Goal: Task Accomplishment & Management: Complete application form

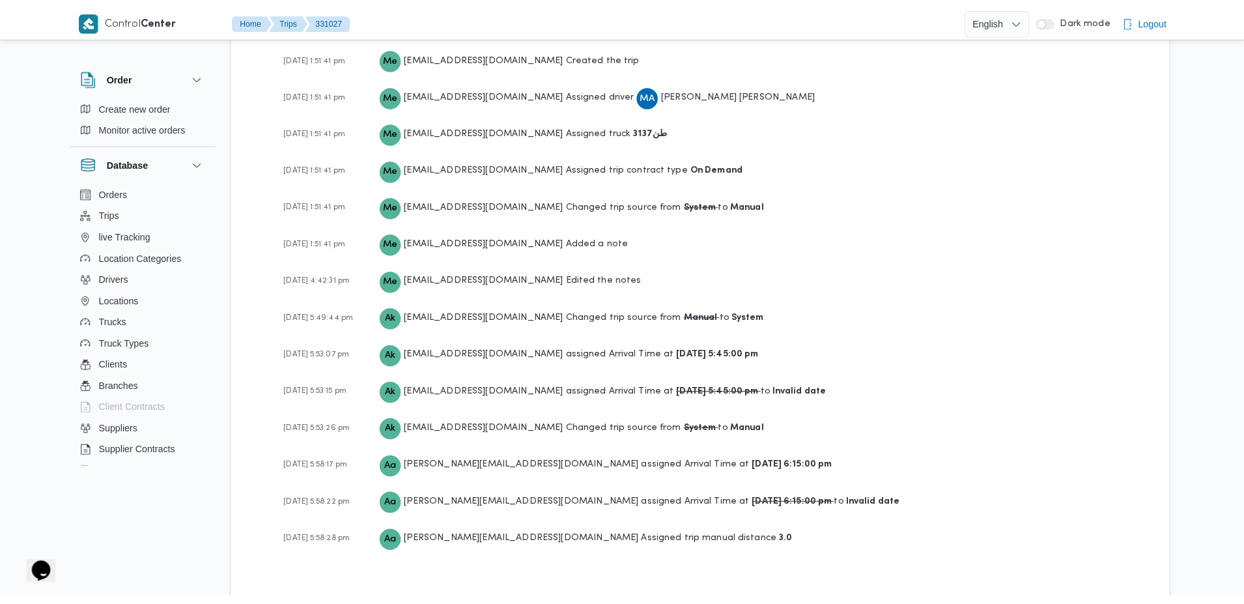
scroll to position [1738, 0]
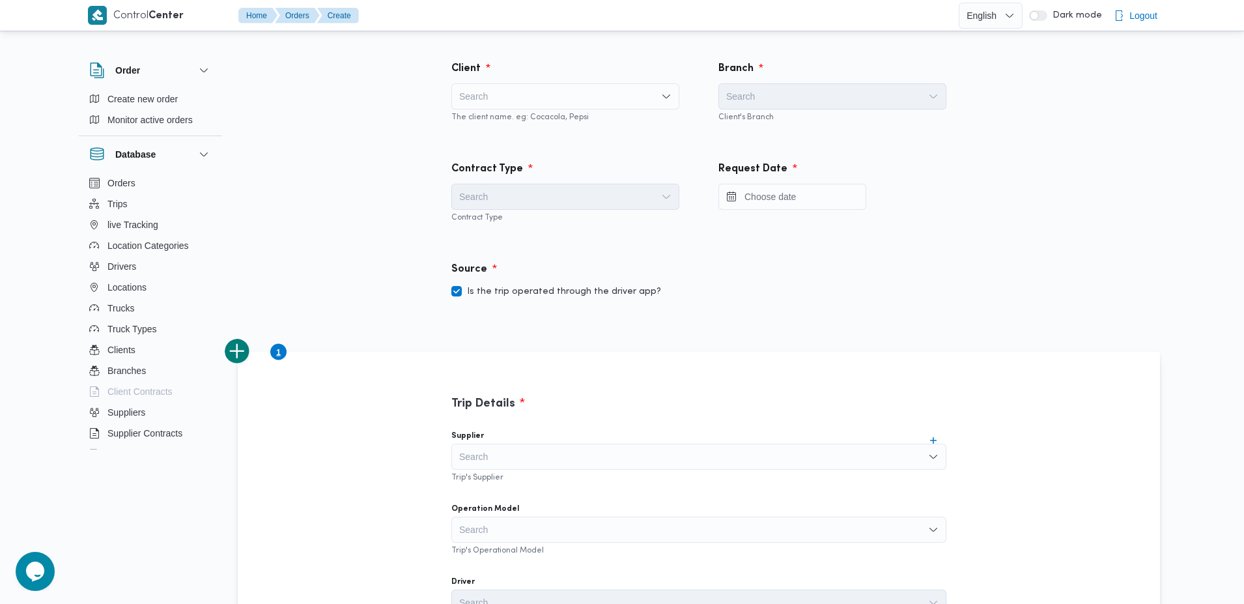
click at [539, 101] on div "Search" at bounding box center [565, 96] width 228 height 26
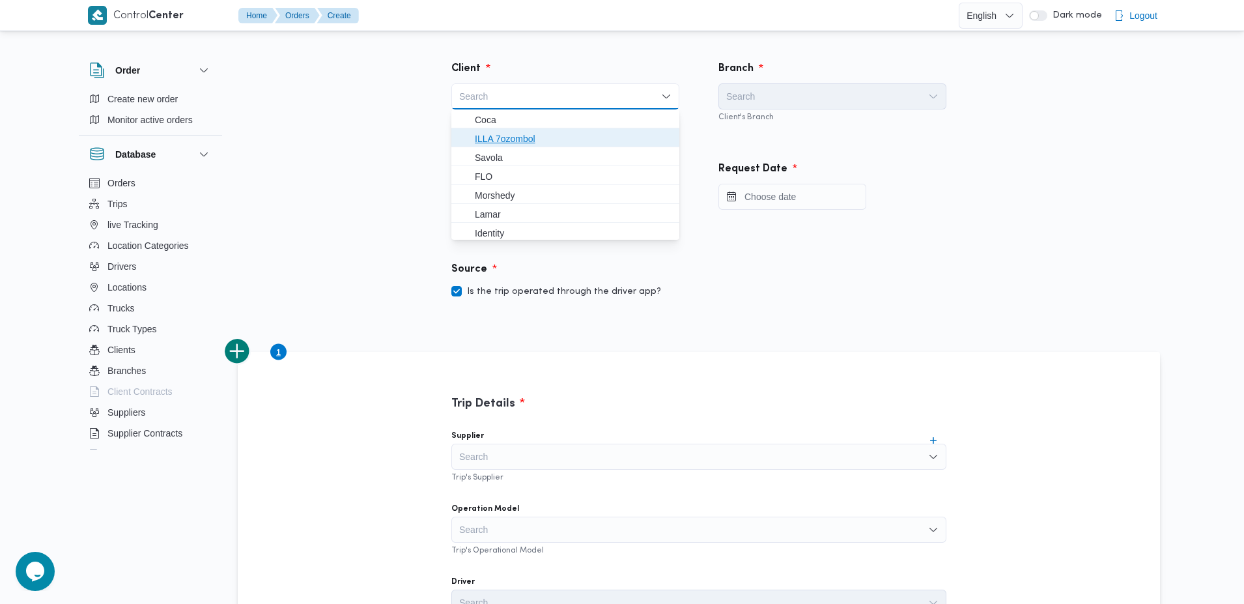
click at [537, 132] on span "ILLA 7ozombol" at bounding box center [573, 139] width 197 height 16
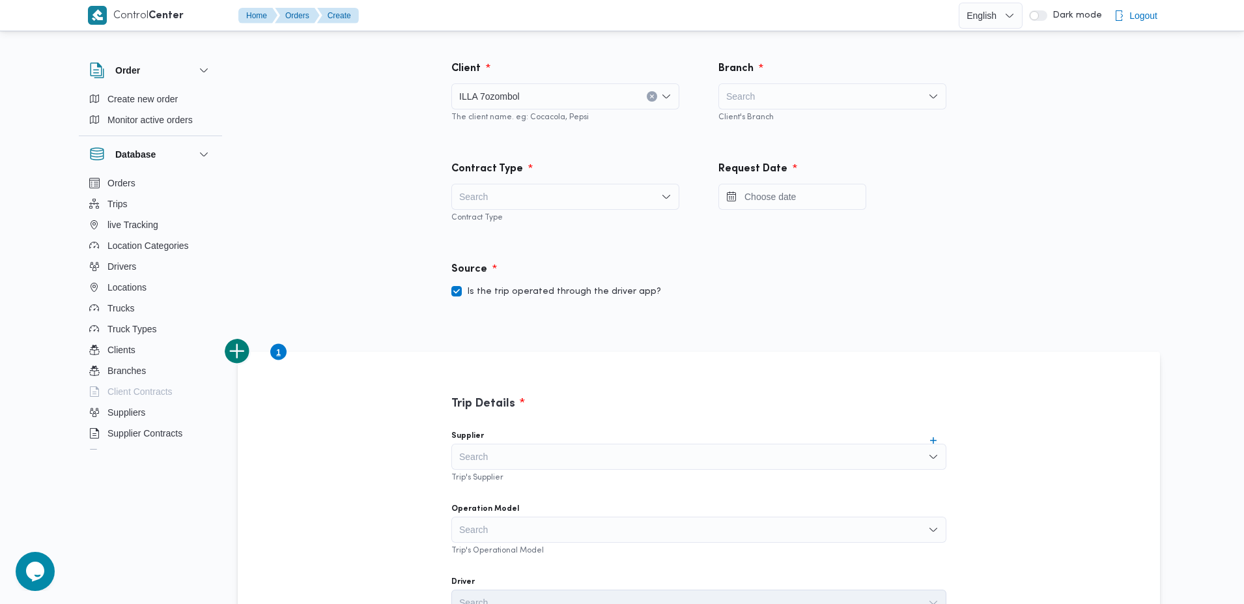
click at [789, 100] on div "Search" at bounding box center [832, 96] width 228 height 26
click at [771, 128] on span "الى الدقي" at bounding box center [833, 119] width 218 height 21
click at [595, 197] on div "Search" at bounding box center [565, 197] width 228 height 26
click at [494, 221] on span "Monthly" at bounding box center [573, 220] width 197 height 16
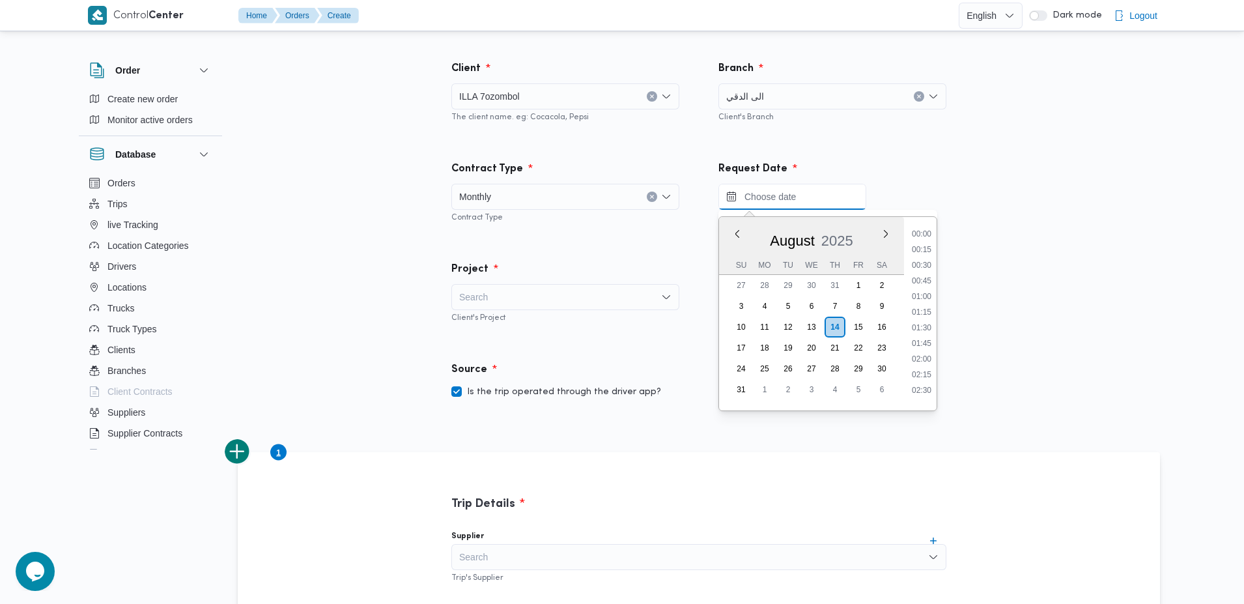
click at [803, 201] on input "Press the down key to enter a popover containing a calendar. Press the escape k…" at bounding box center [792, 197] width 148 height 26
click at [763, 244] on div "[DATE]" at bounding box center [811, 239] width 185 height 34
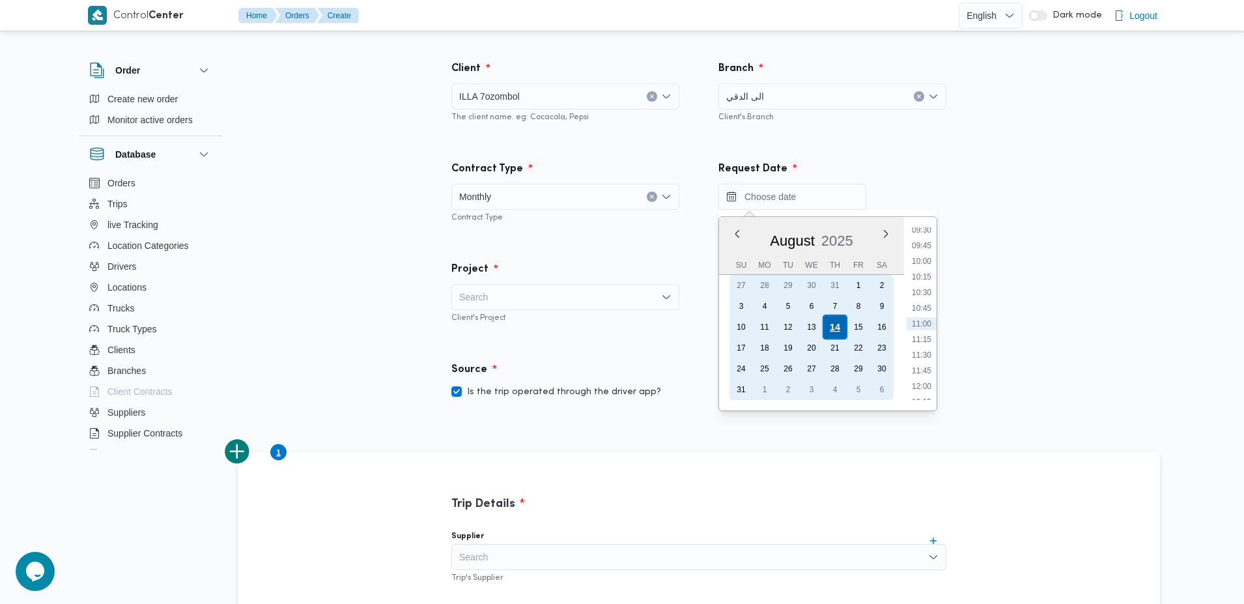
click at [830, 328] on div "14" at bounding box center [835, 327] width 25 height 25
type input "14/08/2025 00:00"
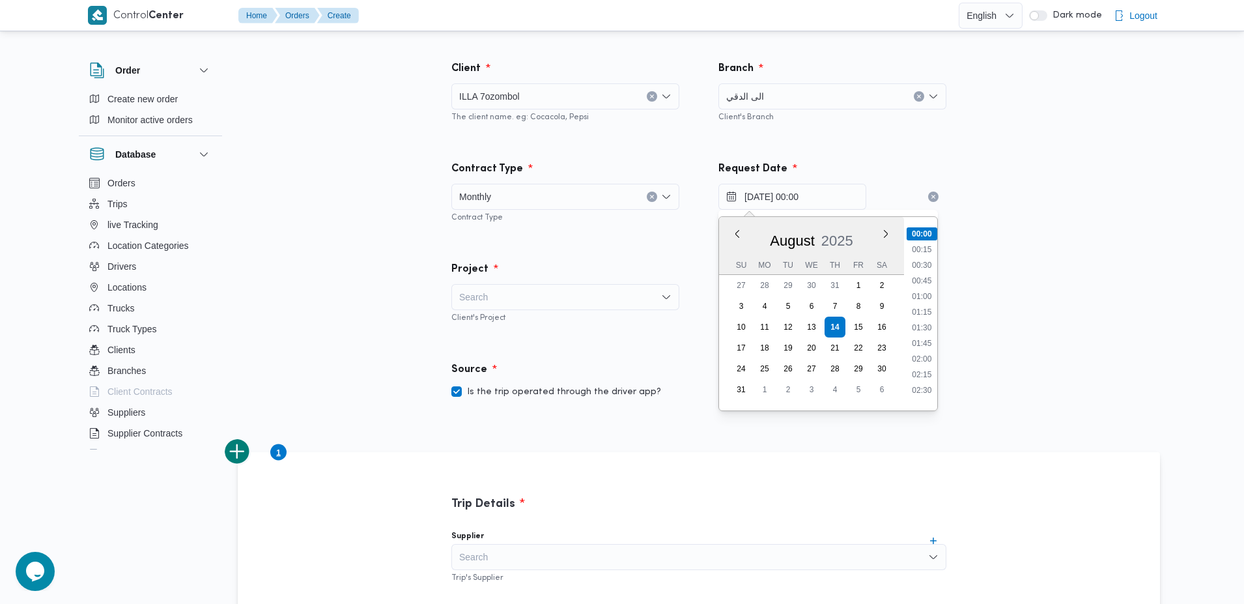
click at [819, 233] on div "August 2025" at bounding box center [811, 239] width 185 height 34
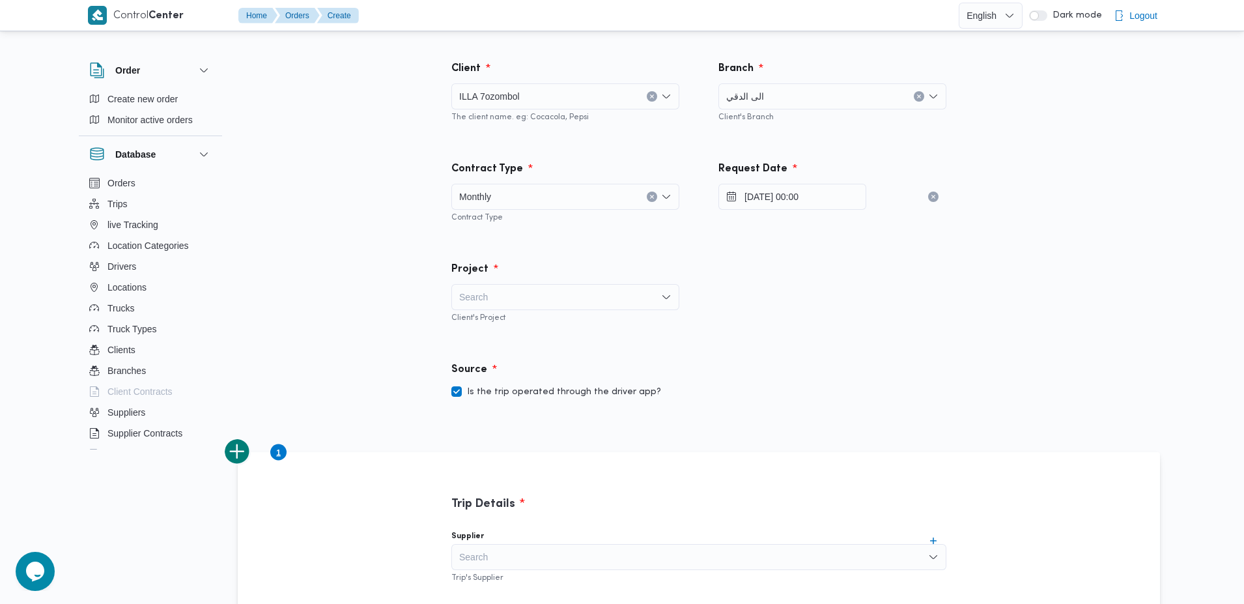
click at [548, 296] on div "Search" at bounding box center [565, 297] width 228 height 26
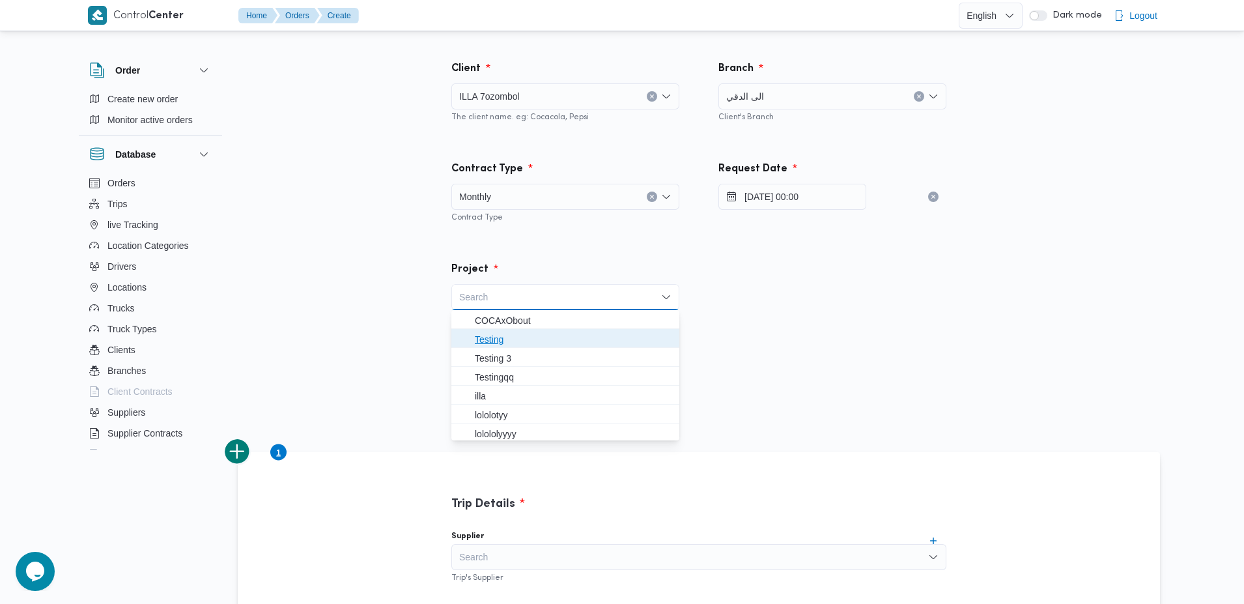
click at [498, 340] on span "Testing" at bounding box center [573, 340] width 197 height 16
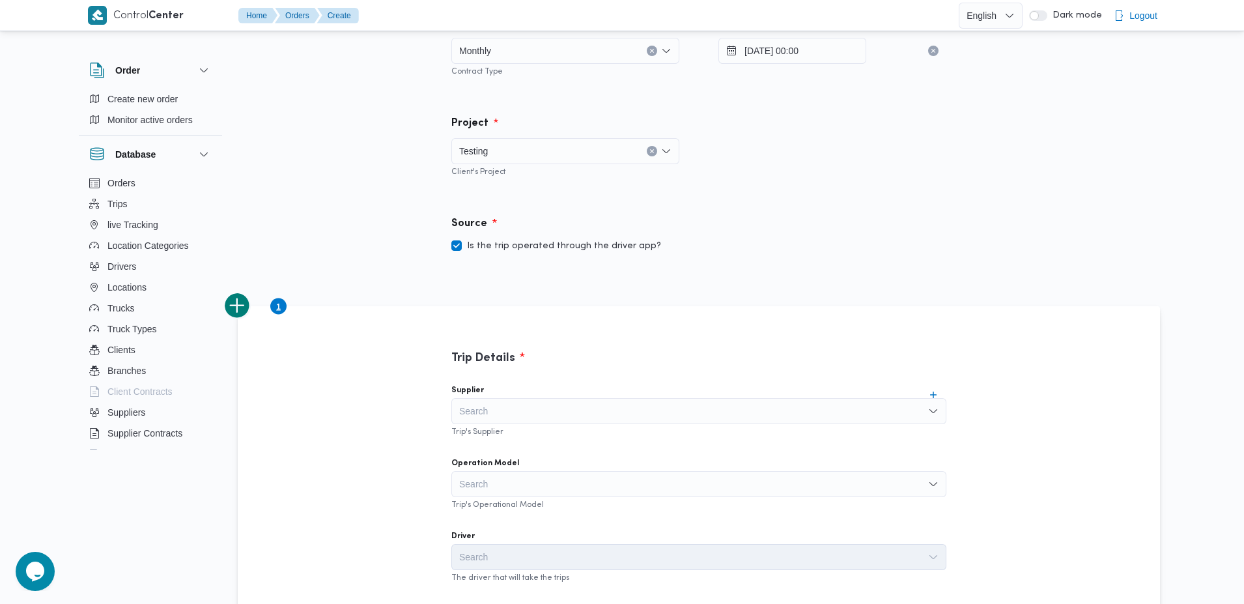
scroll to position [157, 0]
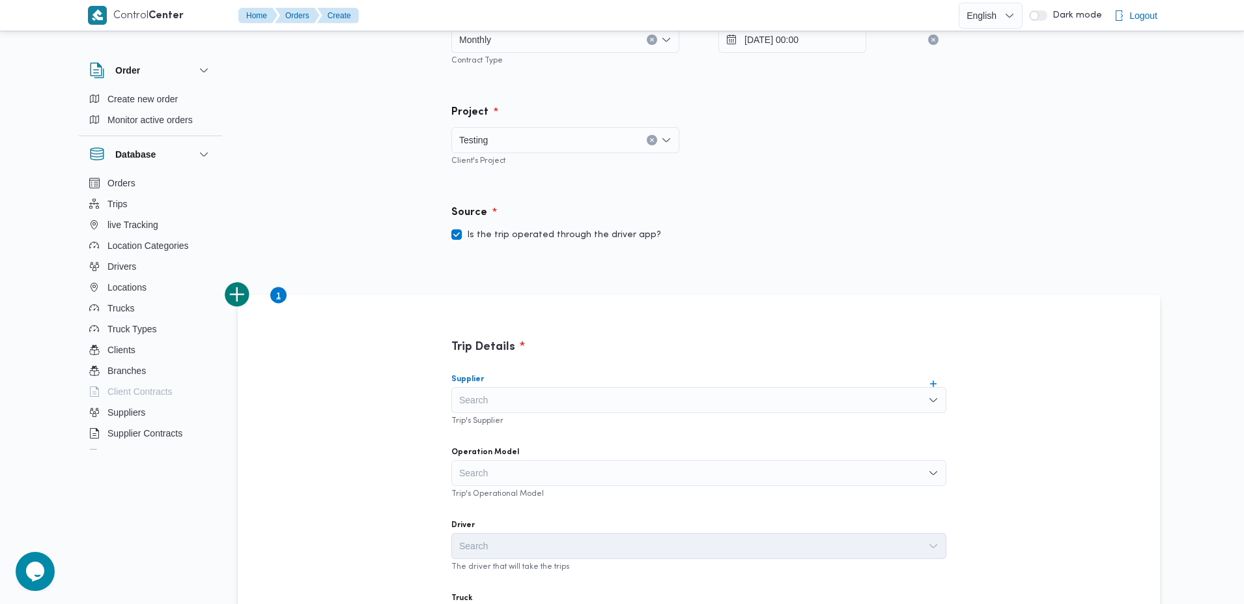
click at [547, 389] on div "Search" at bounding box center [698, 400] width 495 height 26
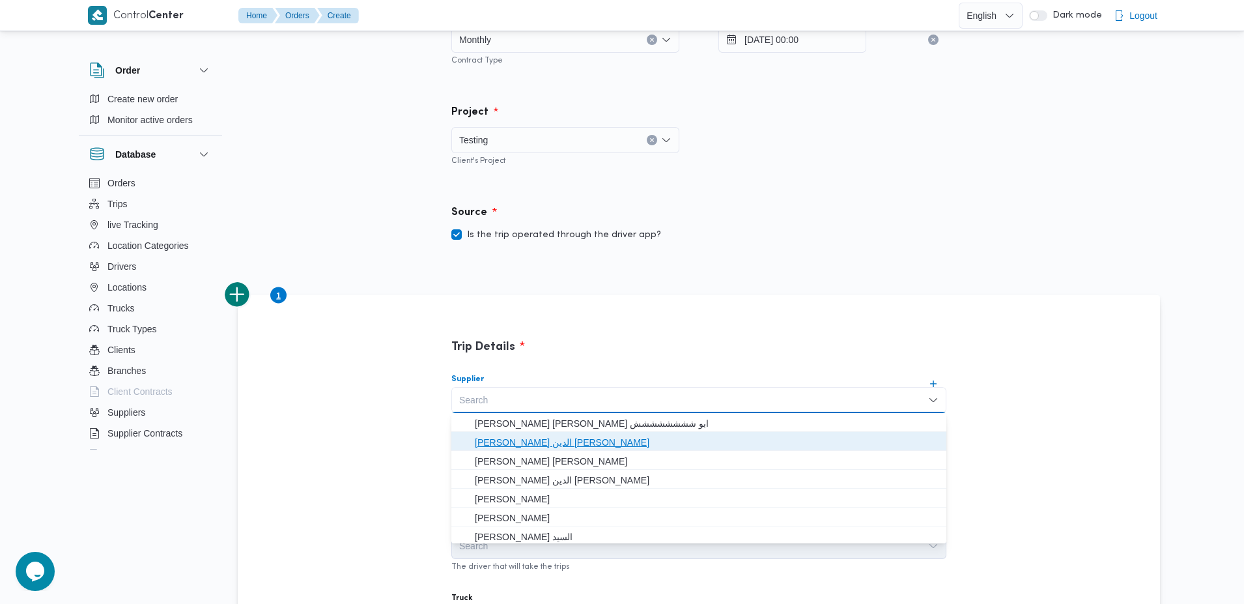
click at [518, 447] on span "محمد صلاح الدين سيد محمد" at bounding box center [707, 442] width 464 height 16
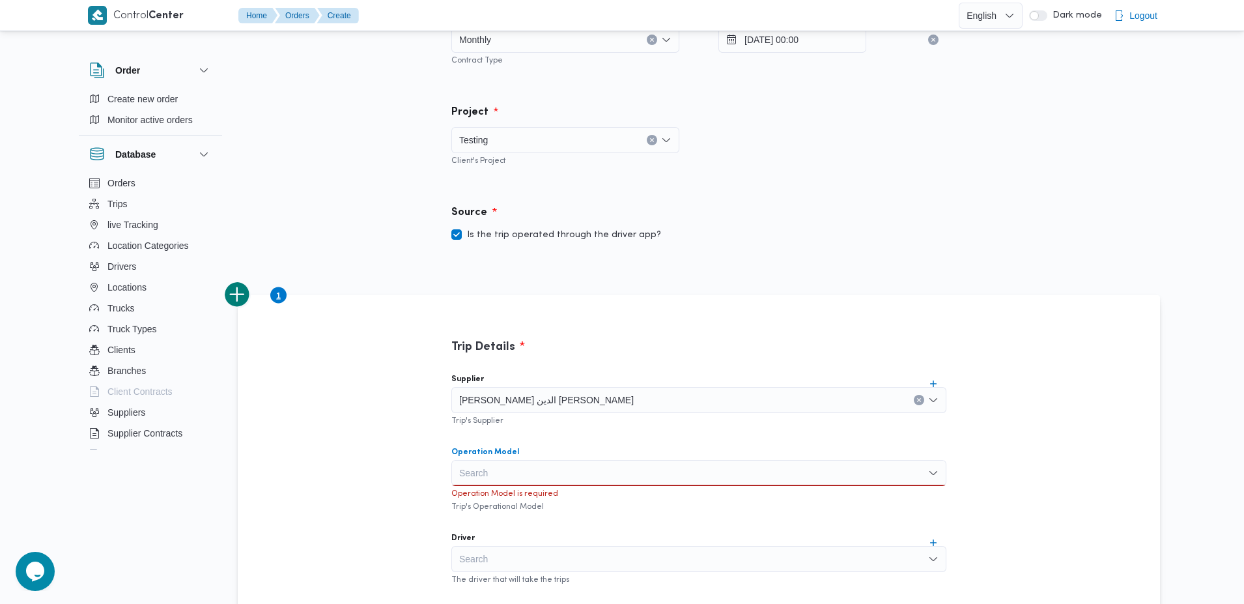
click at [511, 471] on div "Search" at bounding box center [698, 473] width 495 height 26
click at [517, 500] on span "Monthly" at bounding box center [707, 496] width 464 height 16
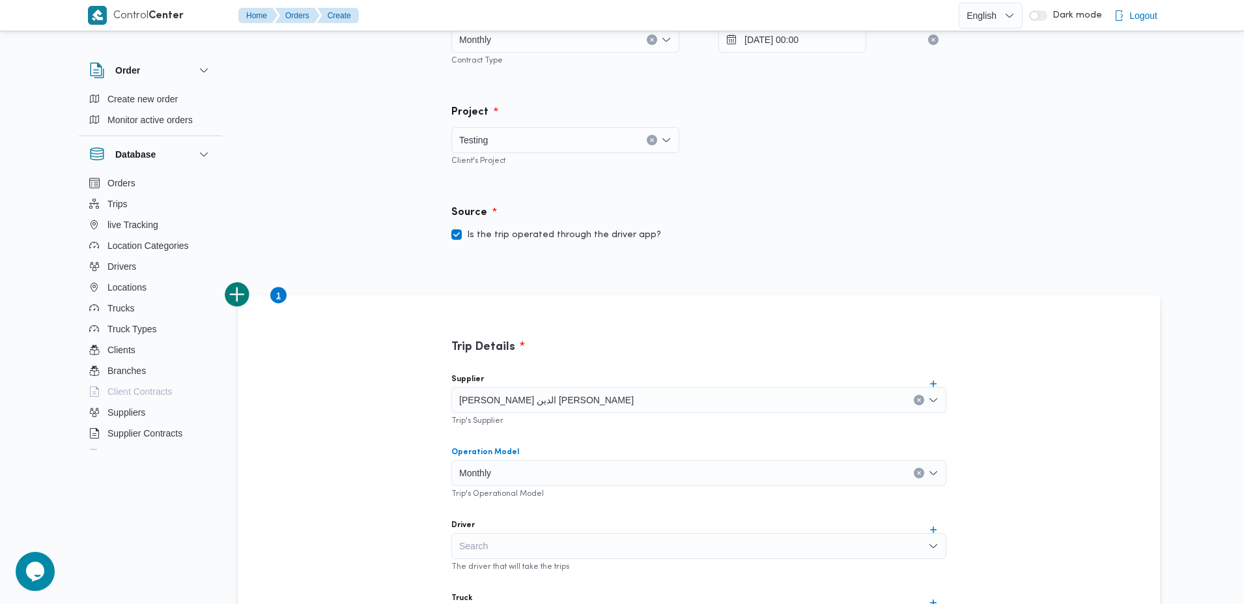
click at [522, 553] on div "Search" at bounding box center [698, 546] width 495 height 26
click at [490, 237] on label "Is the trip operated through the driver app?" at bounding box center [556, 235] width 210 height 16
checkbox input "false"
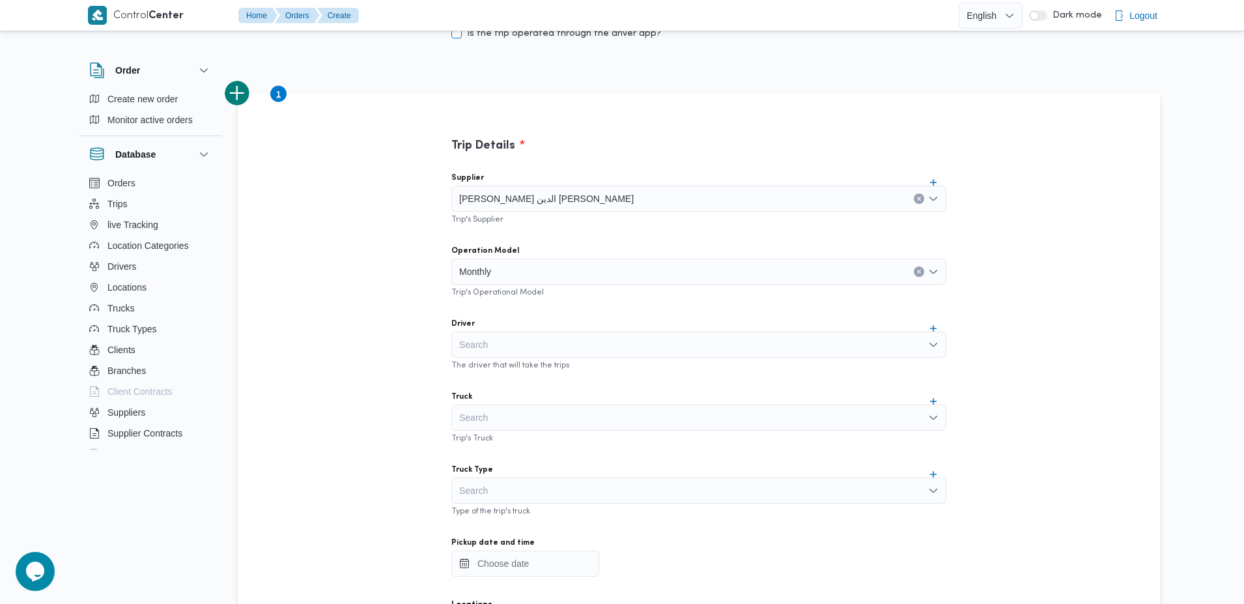
scroll to position [360, 0]
click at [501, 343] on div "Search" at bounding box center [698, 343] width 495 height 26
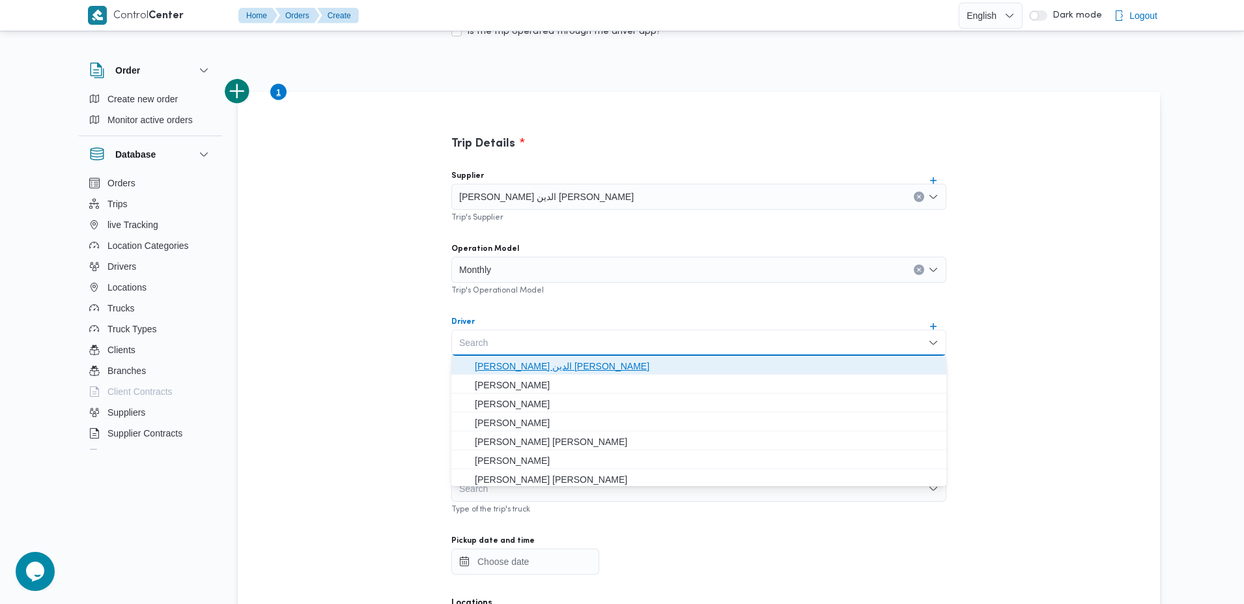
click at [524, 367] on span "محمد صلاح الدين سيد محمد" at bounding box center [707, 366] width 464 height 16
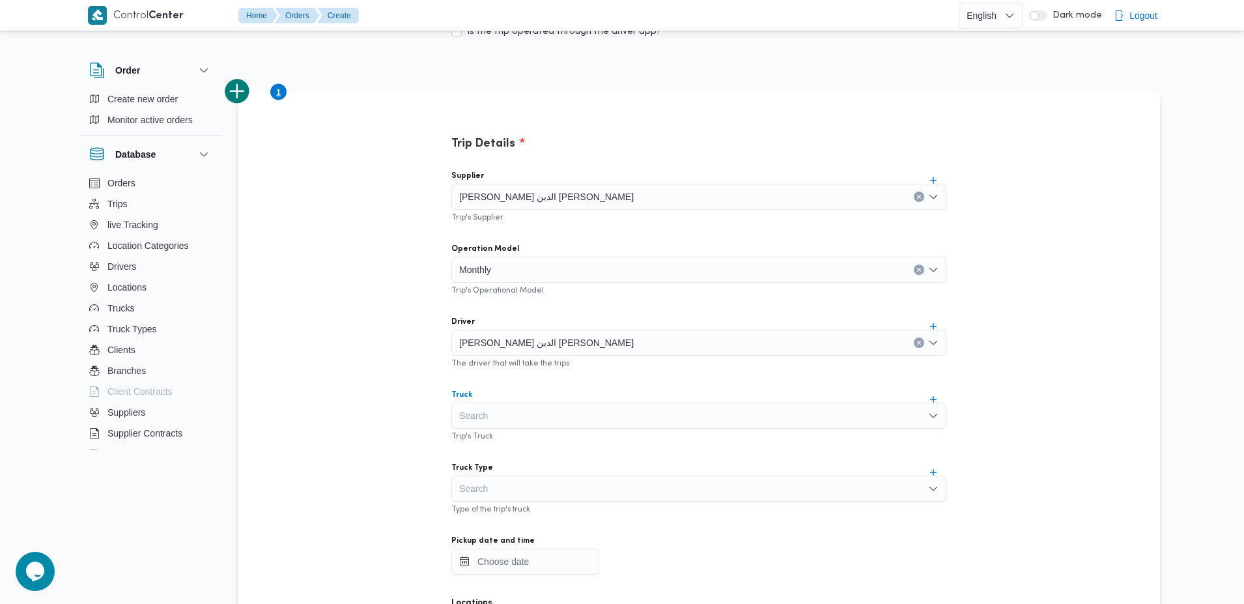
click at [521, 410] on div "Search" at bounding box center [698, 415] width 495 height 26
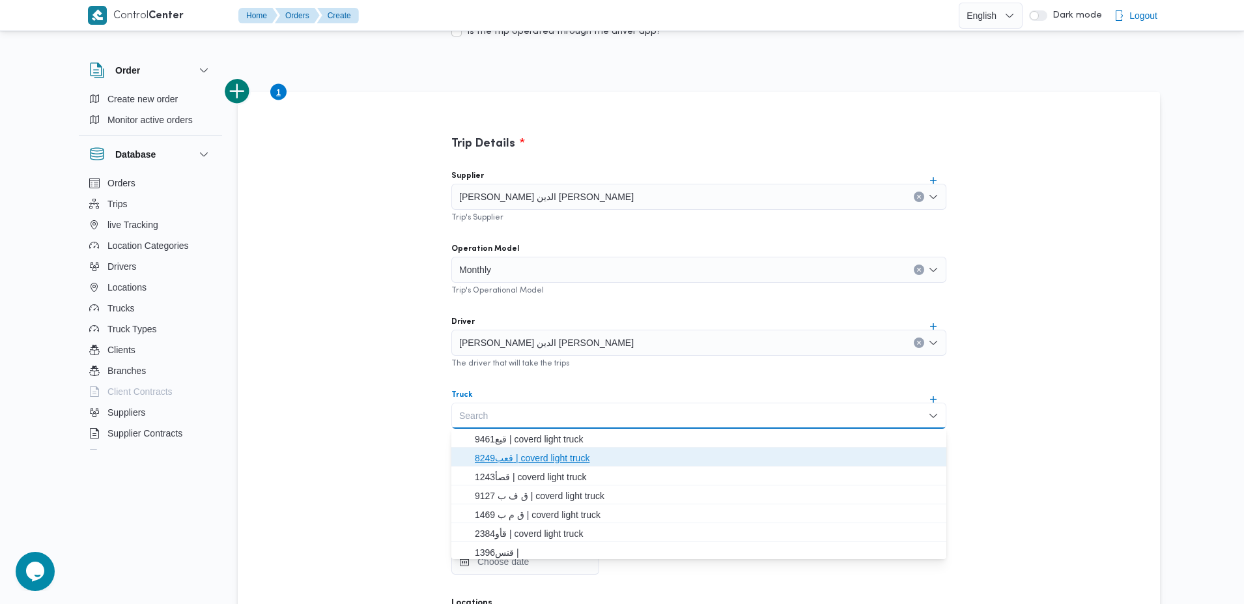
click at [523, 459] on span "قعب8249 | coverd light truck" at bounding box center [707, 458] width 464 height 16
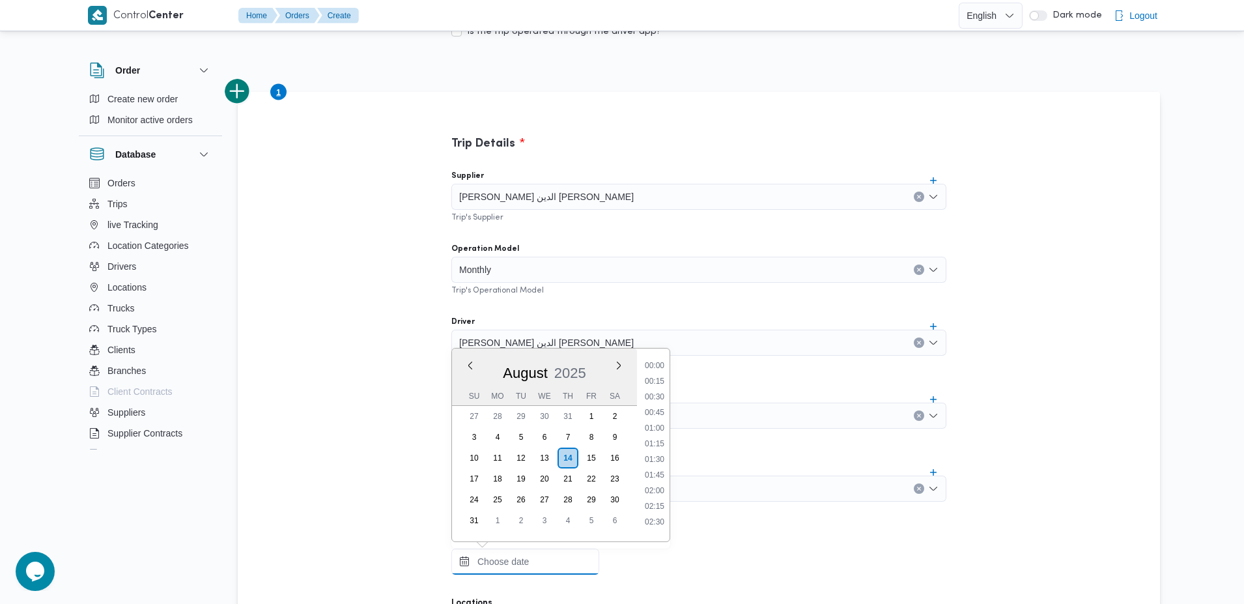
scroll to position [598, 0]
click at [526, 565] on input "Pickup date and time" at bounding box center [525, 561] width 148 height 26
click at [500, 361] on div "August 2025" at bounding box center [544, 370] width 185 height 33
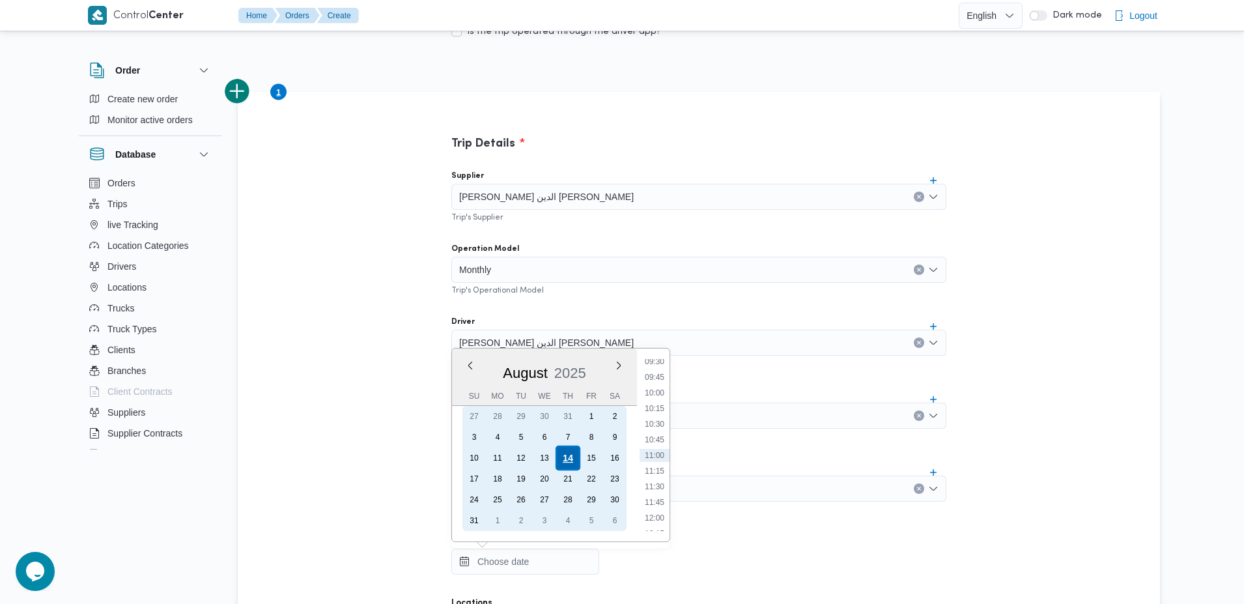
click at [567, 459] on div "14" at bounding box center [568, 457] width 25 height 25
type input "14/08/2025 00:00"
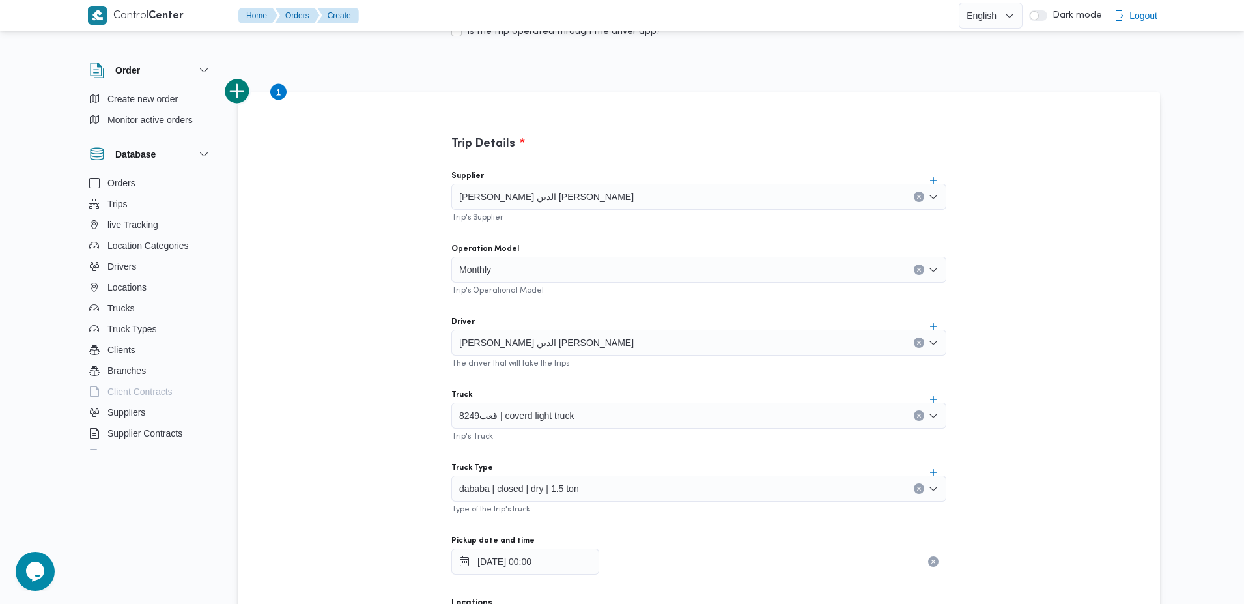
click at [406, 476] on div "Trip Details Supplier محمد صلاح الدين سيد محمد Trip's Supplier Operation Model …" at bounding box center [699, 433] width 586 height 683
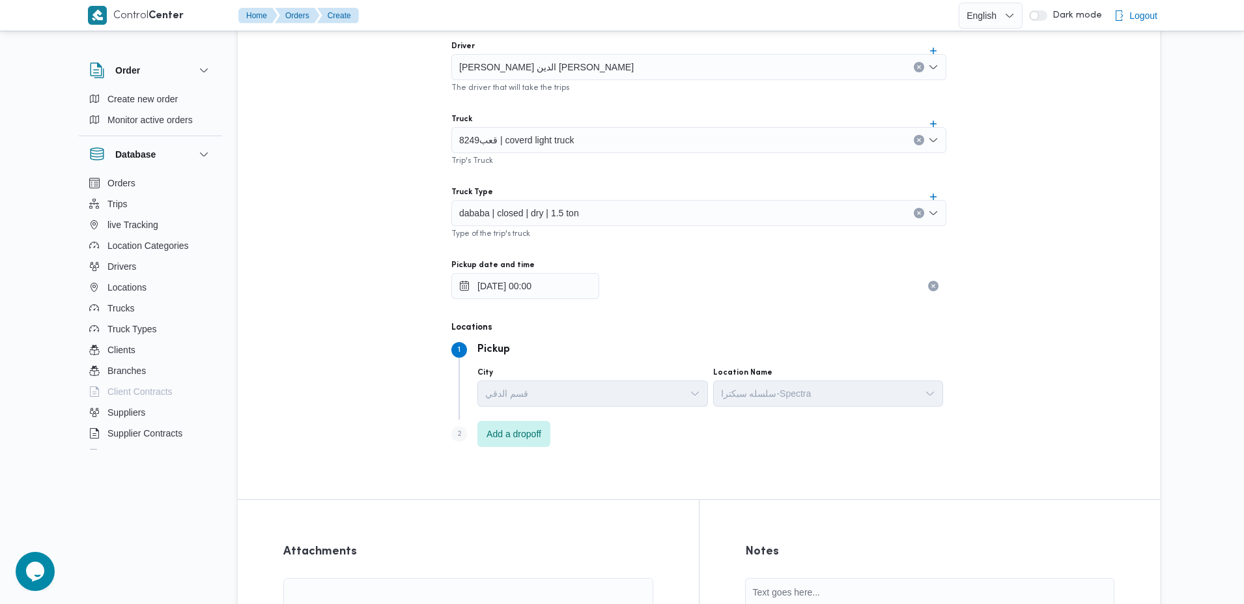
scroll to position [733, 0]
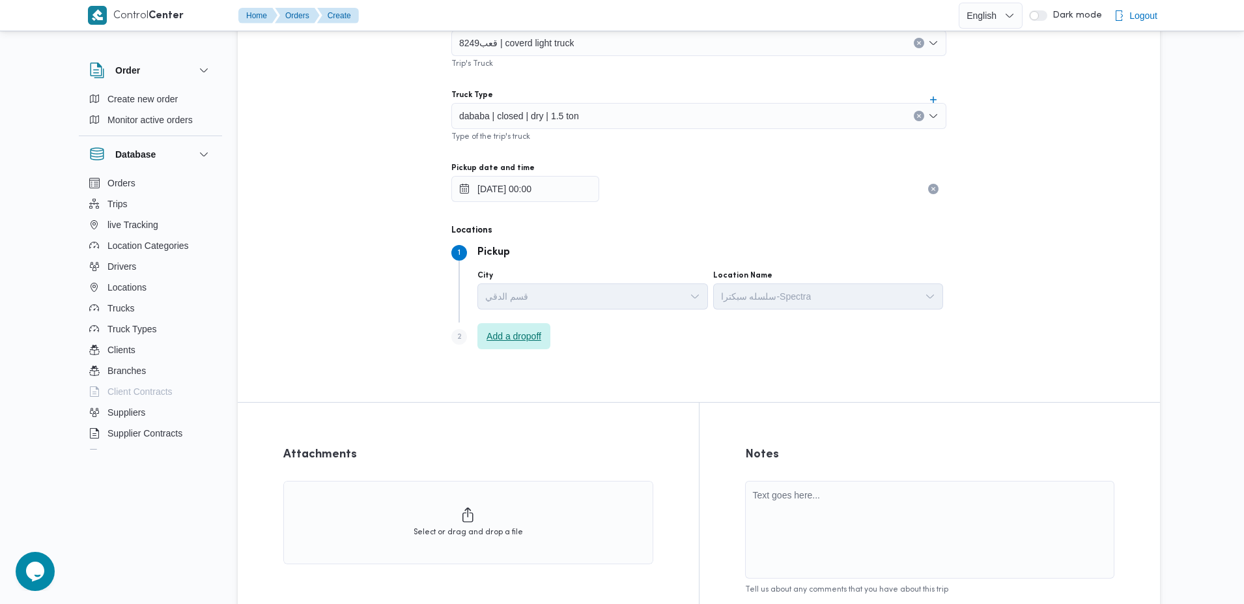
click at [522, 335] on span "Add a dropoff" at bounding box center [514, 336] width 55 height 16
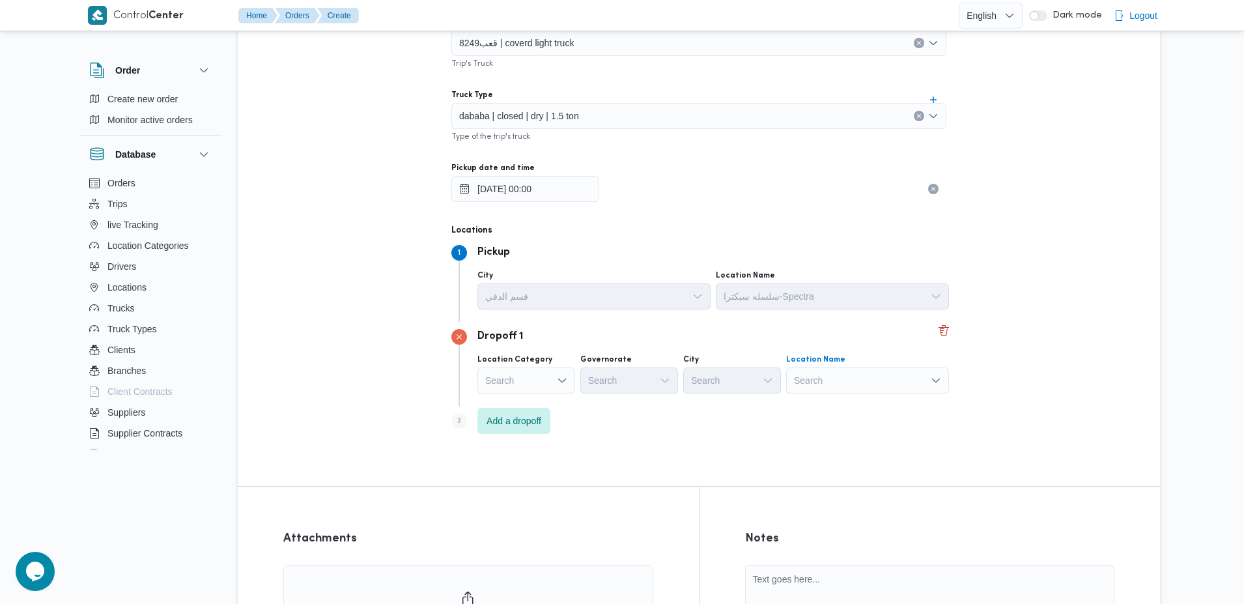
click at [845, 380] on div "Search" at bounding box center [867, 380] width 163 height 26
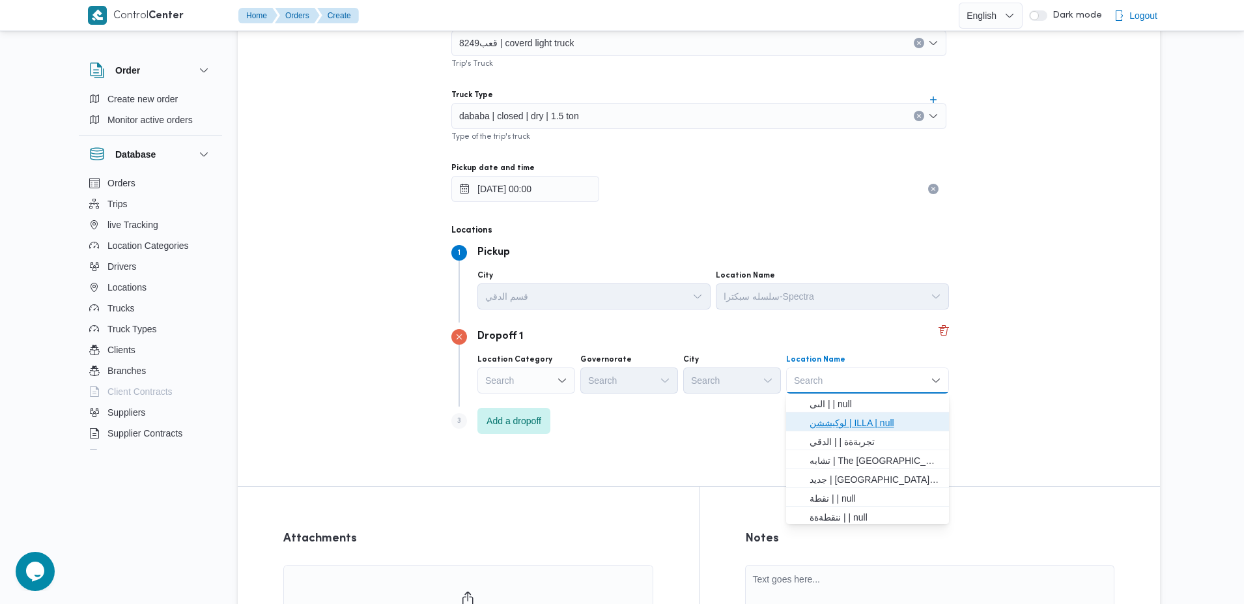
click at [847, 426] on span "لوكيششن | ILLA | null" at bounding box center [876, 423] width 132 height 16
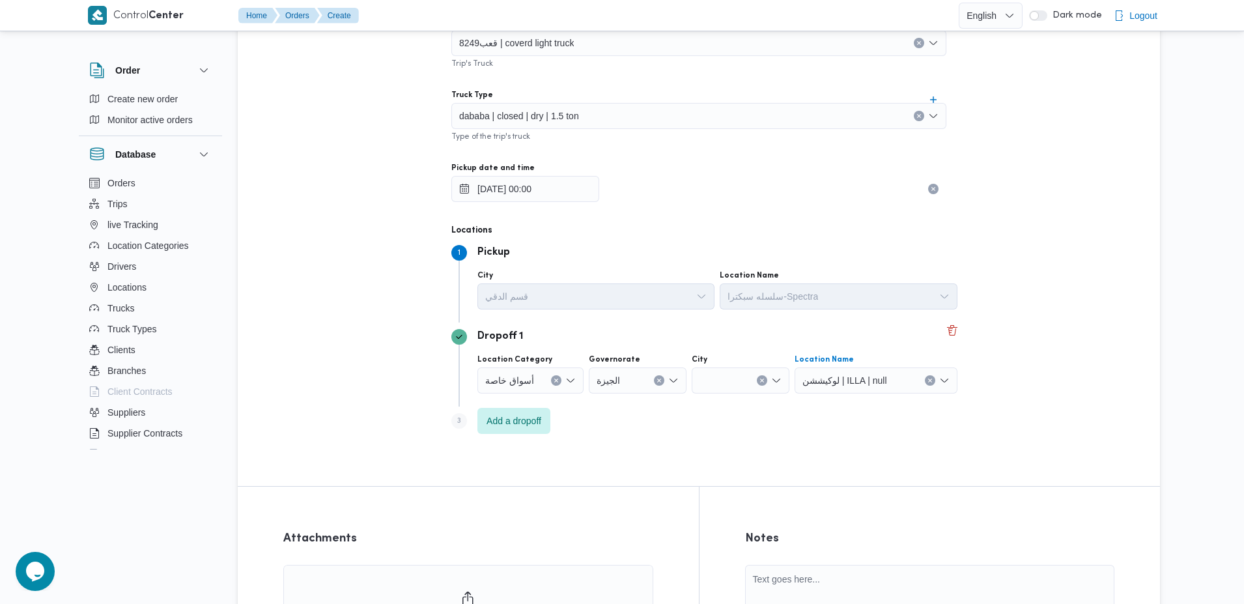
scroll to position [922, 0]
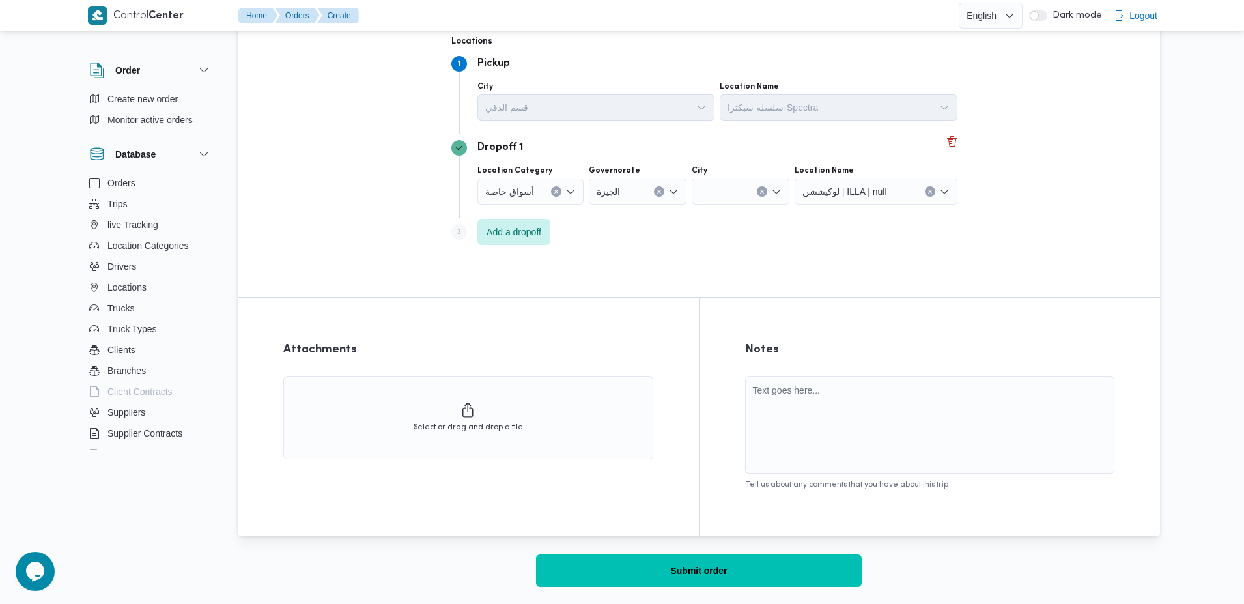
click at [653, 576] on button "Submit order" at bounding box center [699, 570] width 326 height 33
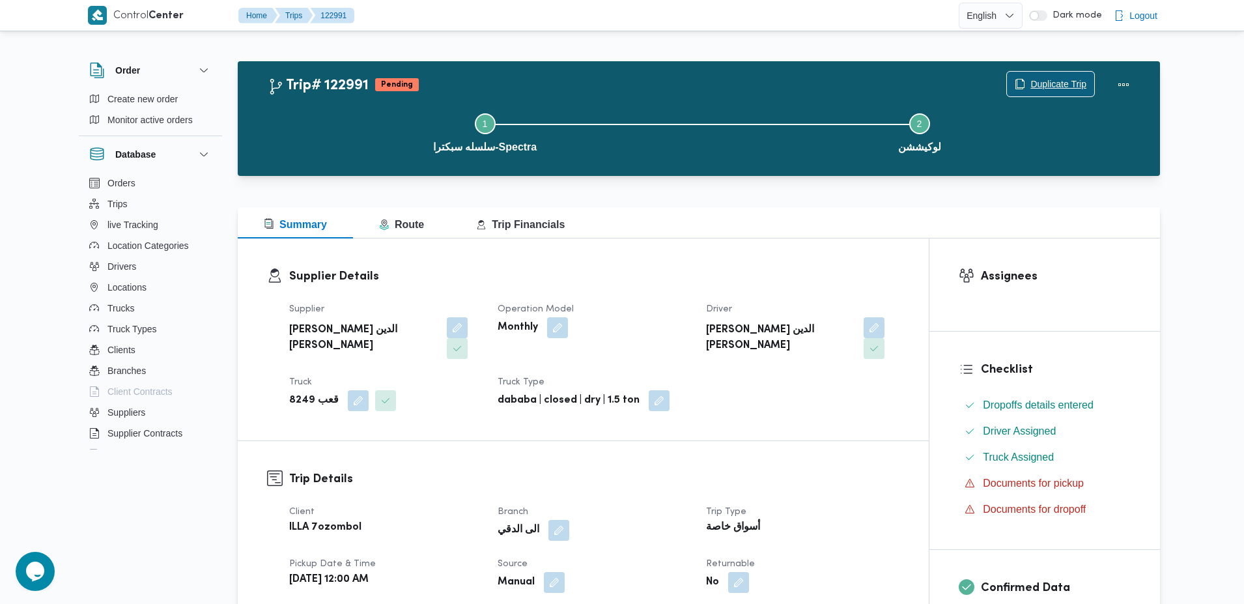
click at [1039, 96] on span "Duplicate Trip" at bounding box center [1050, 84] width 87 height 25
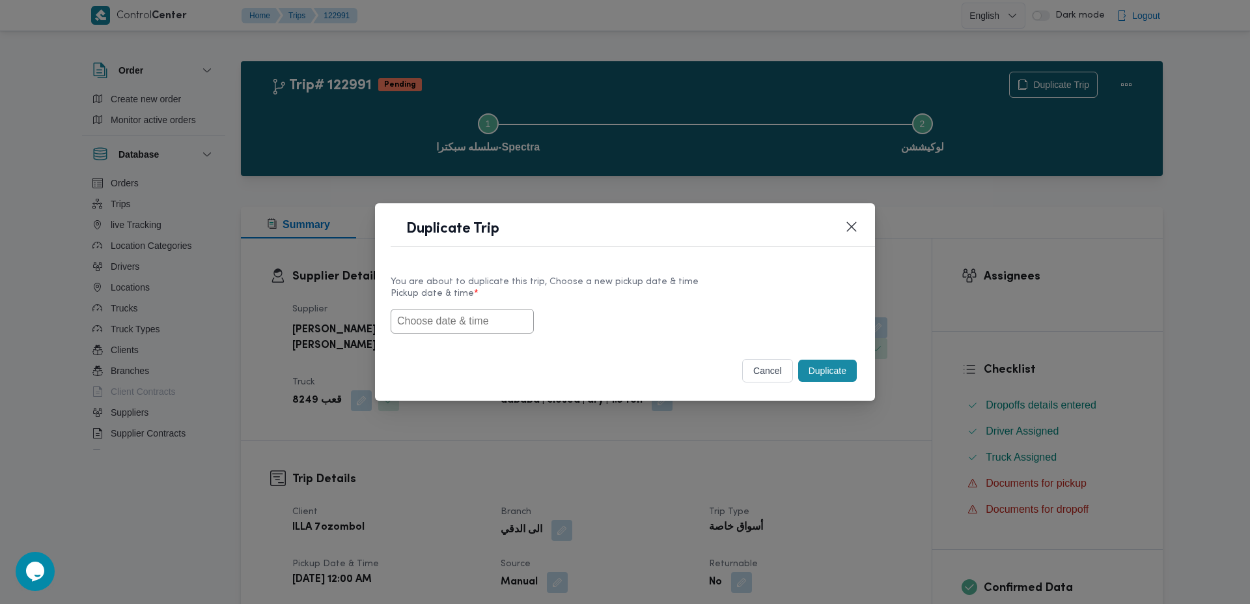
click at [761, 371] on button "cancel" at bounding box center [767, 370] width 51 height 23
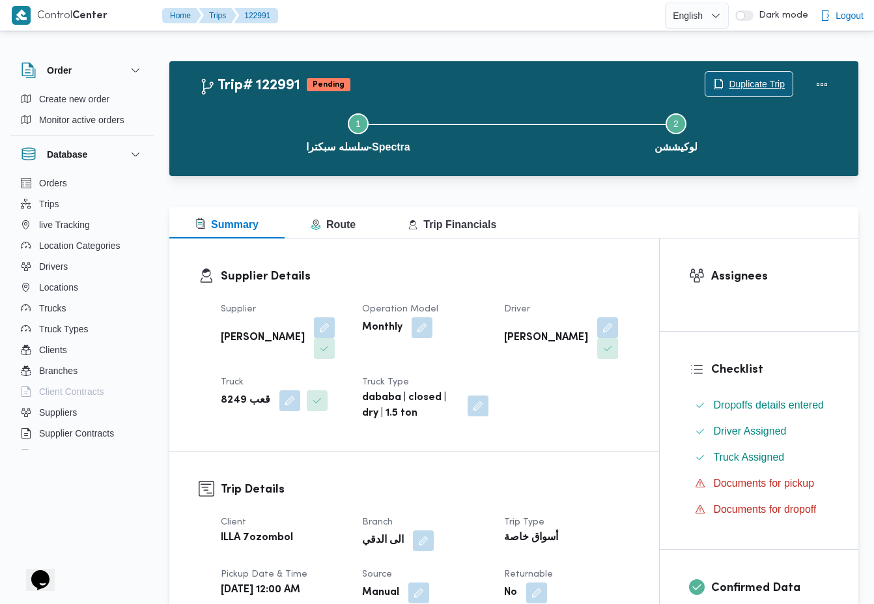
click at [714, 83] on icon "button" at bounding box center [718, 84] width 10 height 10
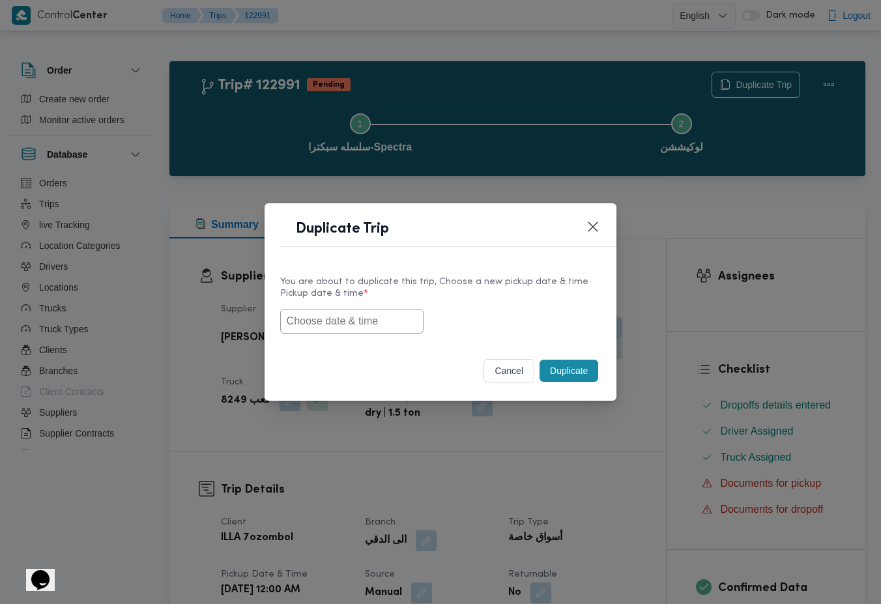
click at [372, 320] on input "text" at bounding box center [351, 321] width 143 height 25
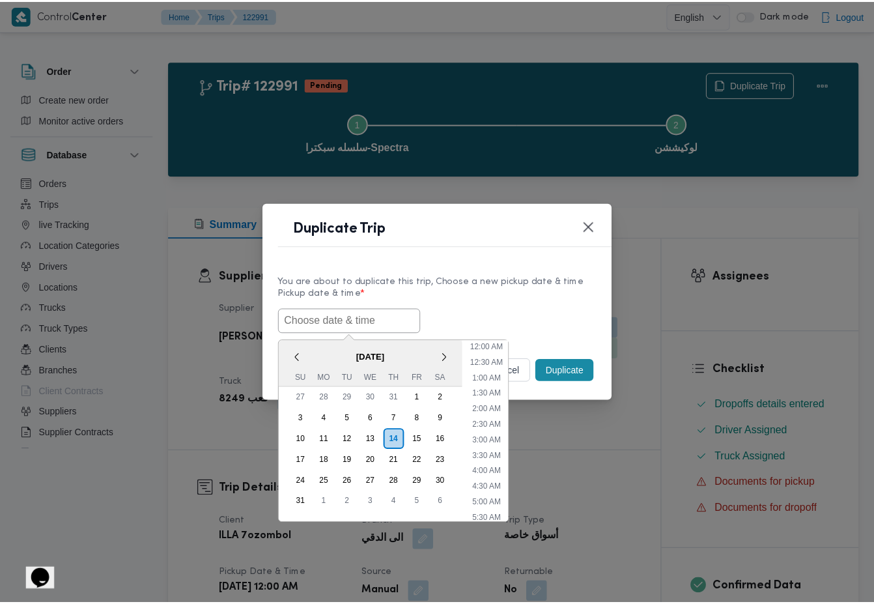
scroll to position [259, 0]
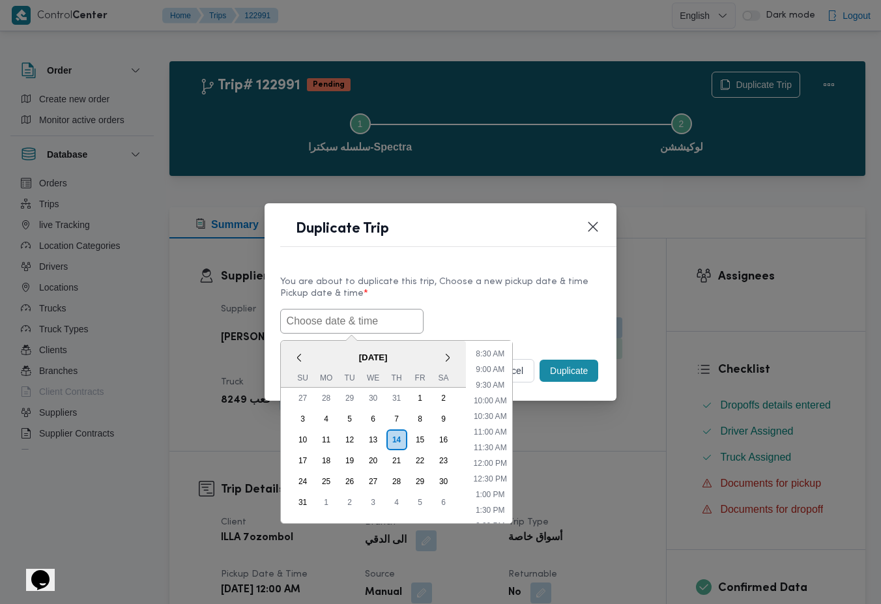
click at [324, 362] on span "August 2025" at bounding box center [373, 357] width 185 height 23
click at [393, 438] on div "14" at bounding box center [396, 439] width 25 height 25
type input "14/08/2025 12:00AM"
click at [558, 374] on button "Duplicate" at bounding box center [568, 371] width 59 height 22
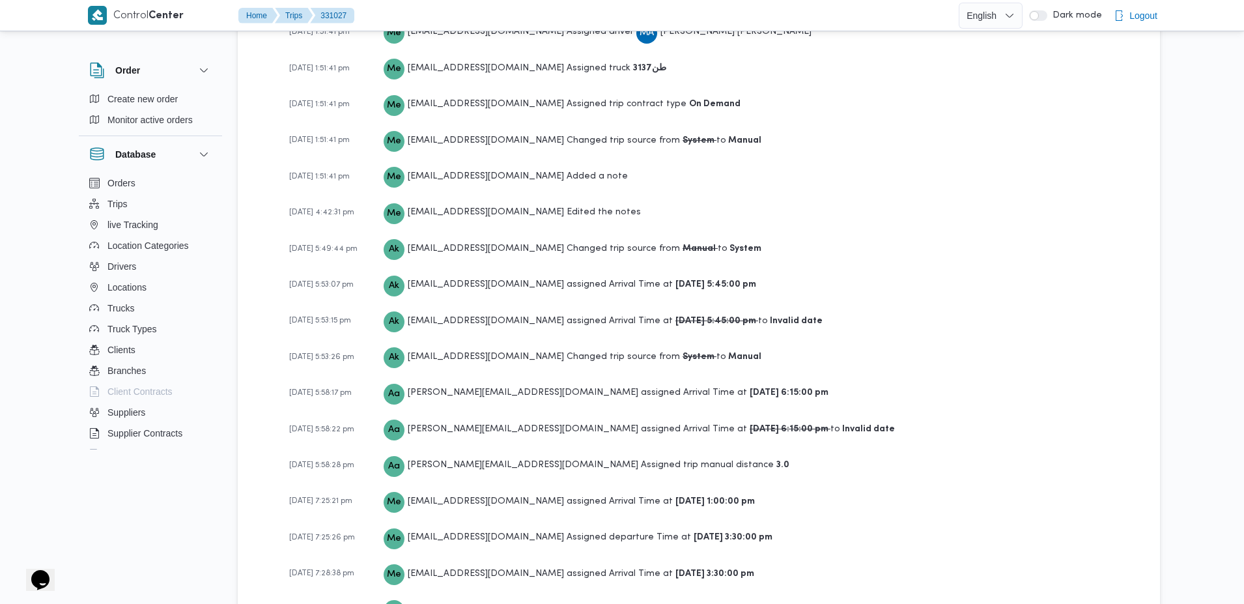
scroll to position [1788, 0]
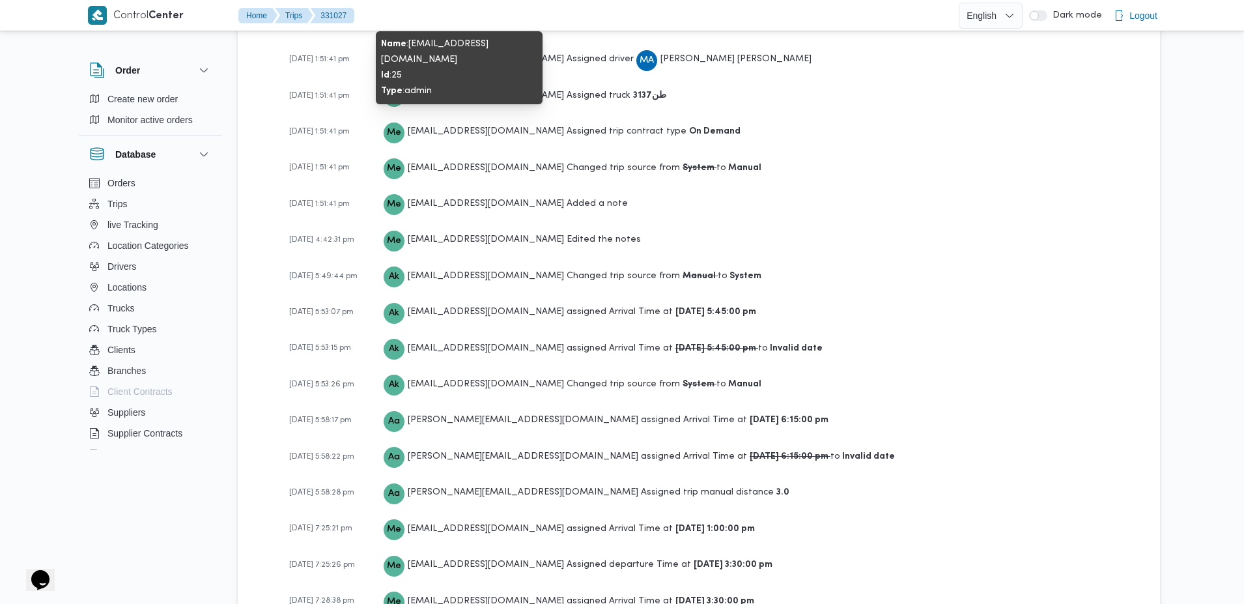
click at [421, 127] on span "[EMAIL_ADDRESS][DOMAIN_NAME]" at bounding box center [486, 131] width 156 height 8
drag, startPoint x: 421, startPoint y: 115, endPoint x: 526, endPoint y: 113, distance: 104.9
click at [526, 127] on span "mostafa.elrouby@illa.com.eg" at bounding box center [486, 131] width 156 height 8
copy span "mostafa.elrouby@illa.com.eg"
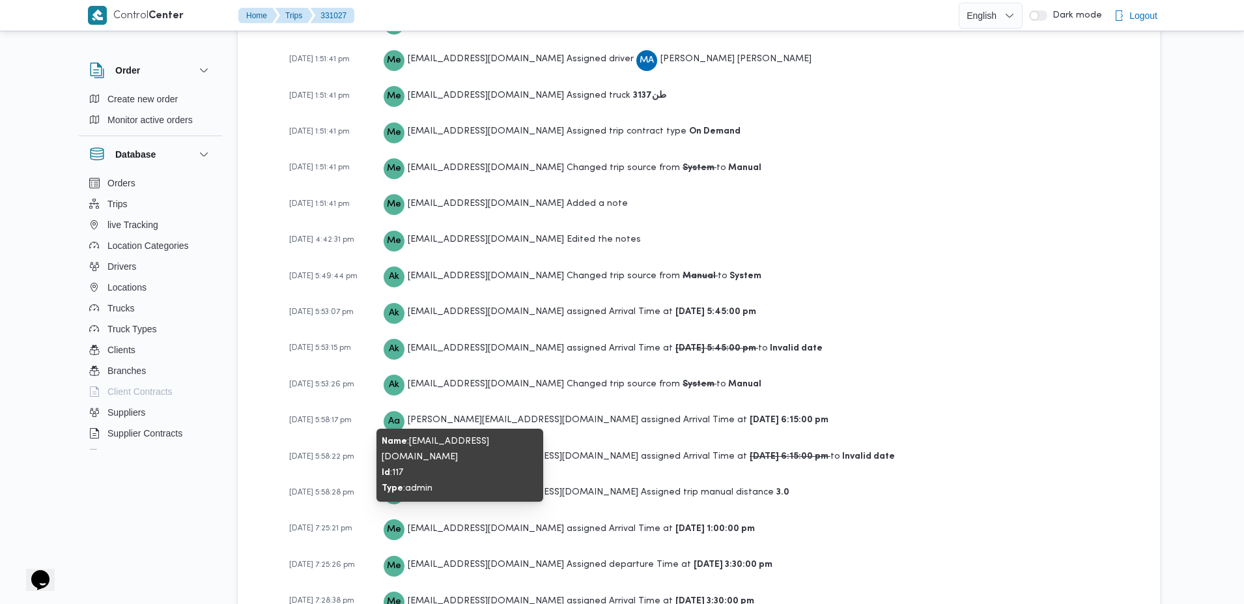
click at [420, 524] on span "[EMAIL_ADDRESS][DOMAIN_NAME]" at bounding box center [486, 528] width 156 height 8
drag, startPoint x: 420, startPoint y: 509, endPoint x: 516, endPoint y: 501, distance: 96.0
click at [516, 517] on span "Me mostafa.emad@illa.com.eg" at bounding box center [474, 528] width 180 height 23
copy span "[EMAIL_ADDRESS][DOMAIN_NAME]"
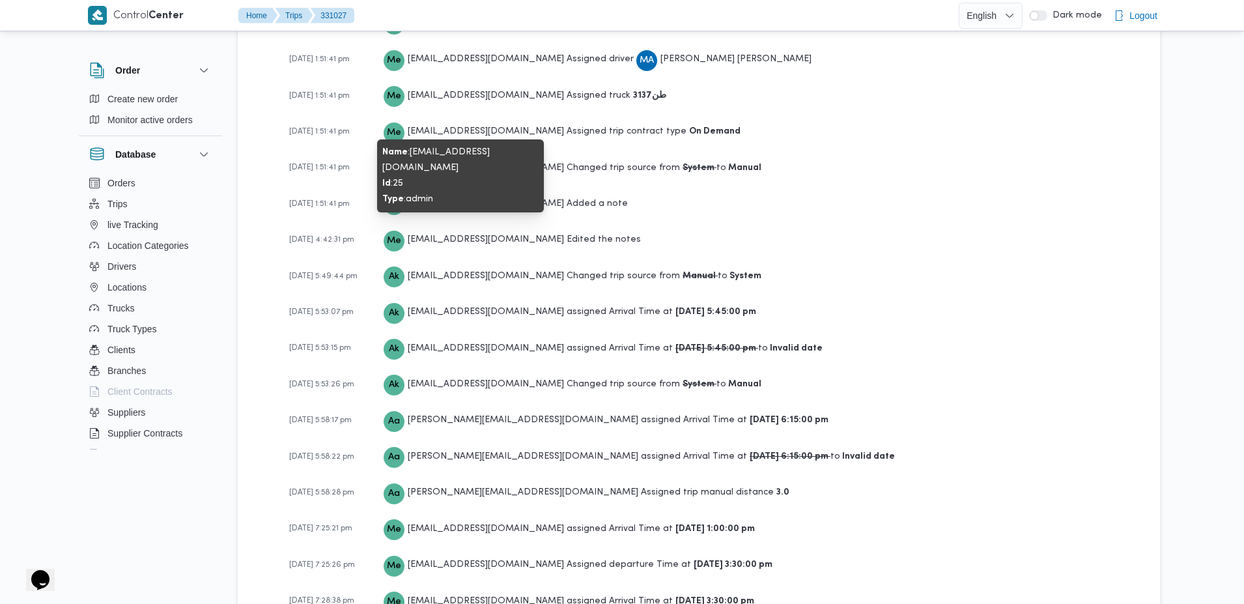
click at [416, 235] on span "[EMAIL_ADDRESS][DOMAIN_NAME]" at bounding box center [486, 239] width 156 height 8
drag, startPoint x: 416, startPoint y: 221, endPoint x: 522, endPoint y: 221, distance: 105.5
click at [522, 235] on span "[EMAIL_ADDRESS][DOMAIN_NAME]" at bounding box center [486, 239] width 156 height 8
copy span "[EMAIL_ADDRESS][DOMAIN_NAME]"
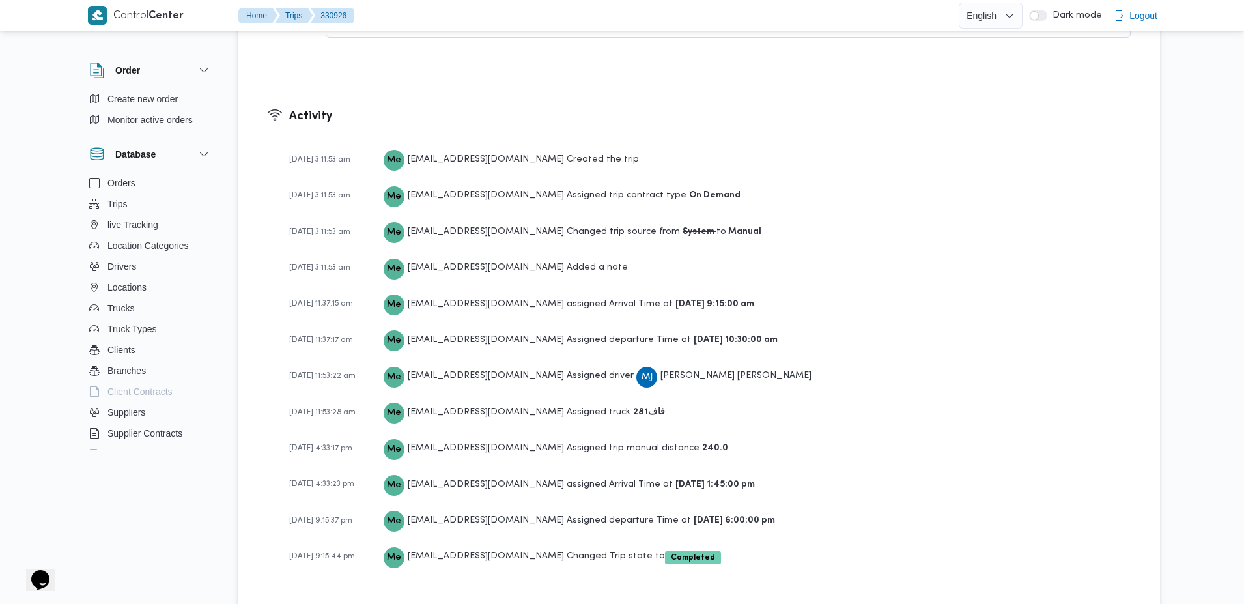
scroll to position [1661, 0]
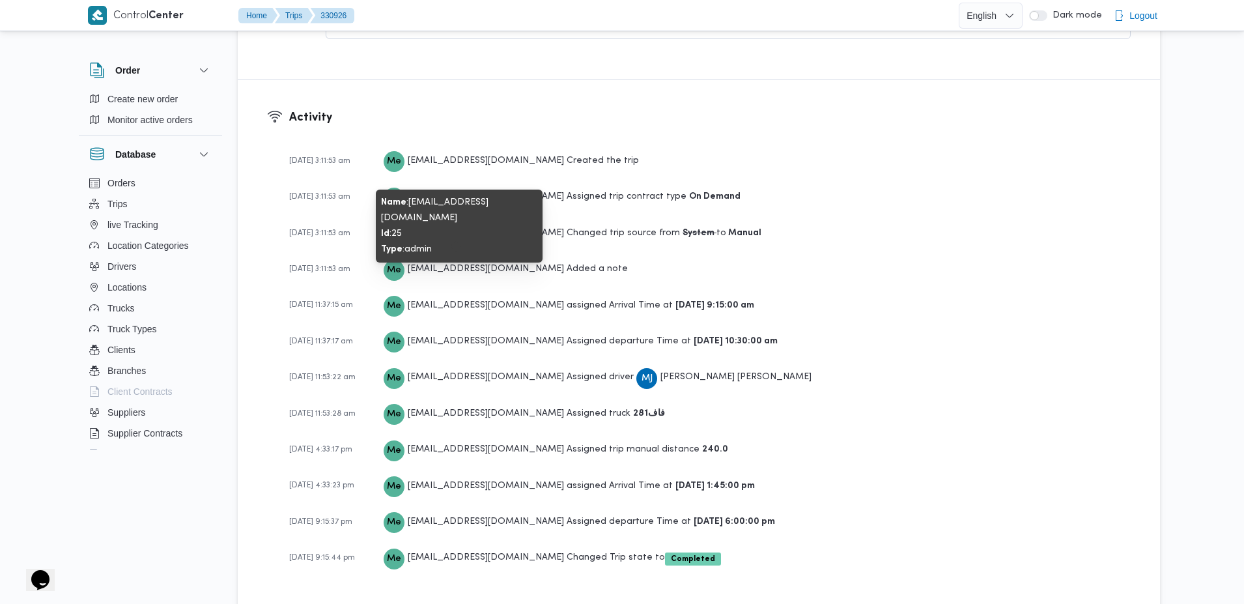
click at [424, 271] on span "[EMAIL_ADDRESS][DOMAIN_NAME]" at bounding box center [486, 268] width 156 height 8
drag, startPoint x: 424, startPoint y: 271, endPoint x: 522, endPoint y: 264, distance: 98.6
click at [522, 264] on span "Me [EMAIL_ADDRESS][DOMAIN_NAME]" at bounding box center [474, 268] width 180 height 23
copy span "[EMAIL_ADDRESS][DOMAIN_NAME]"
